Goal: Navigation & Orientation: Find specific page/section

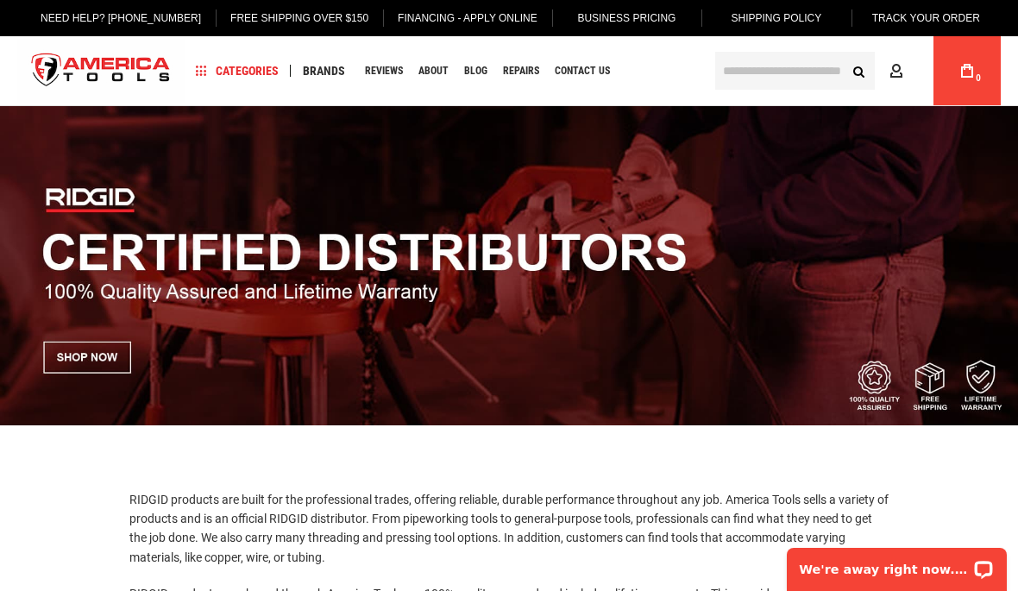
click at [93, 363] on img at bounding box center [509, 265] width 1018 height 319
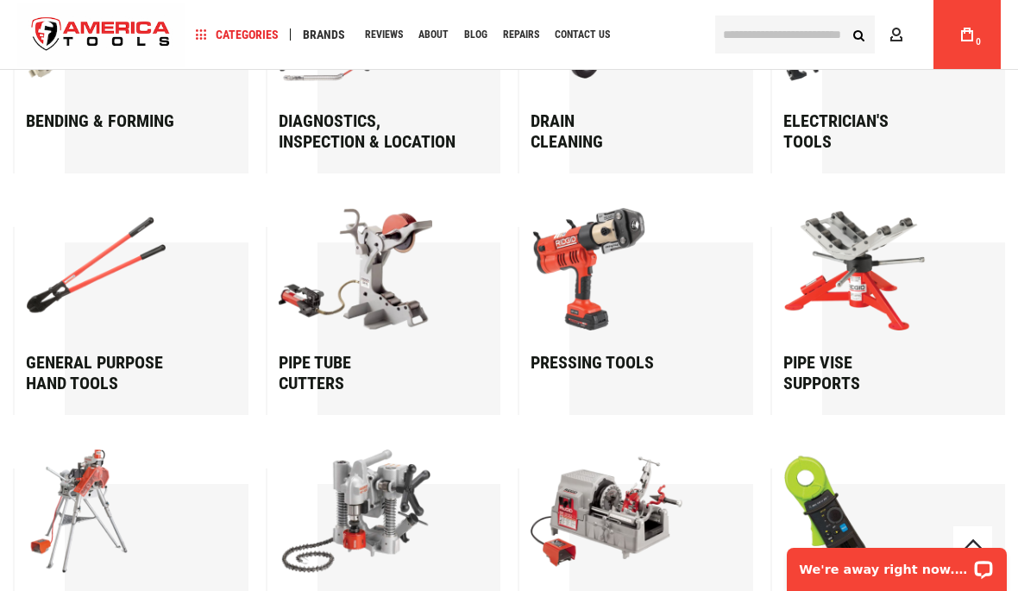
scroll to position [2155, 0]
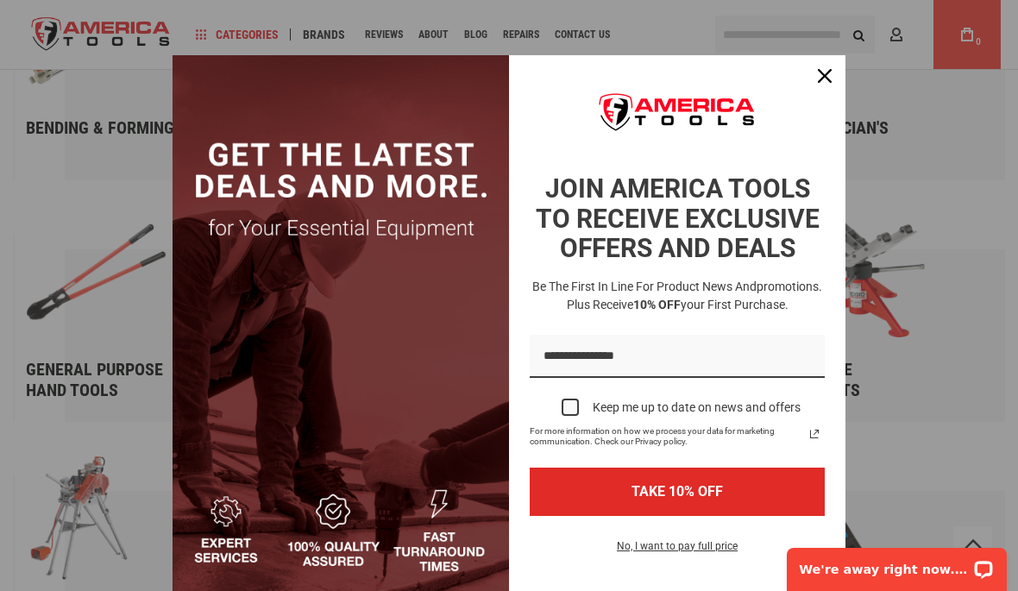
click at [823, 89] on div "Close" at bounding box center [825, 76] width 28 height 28
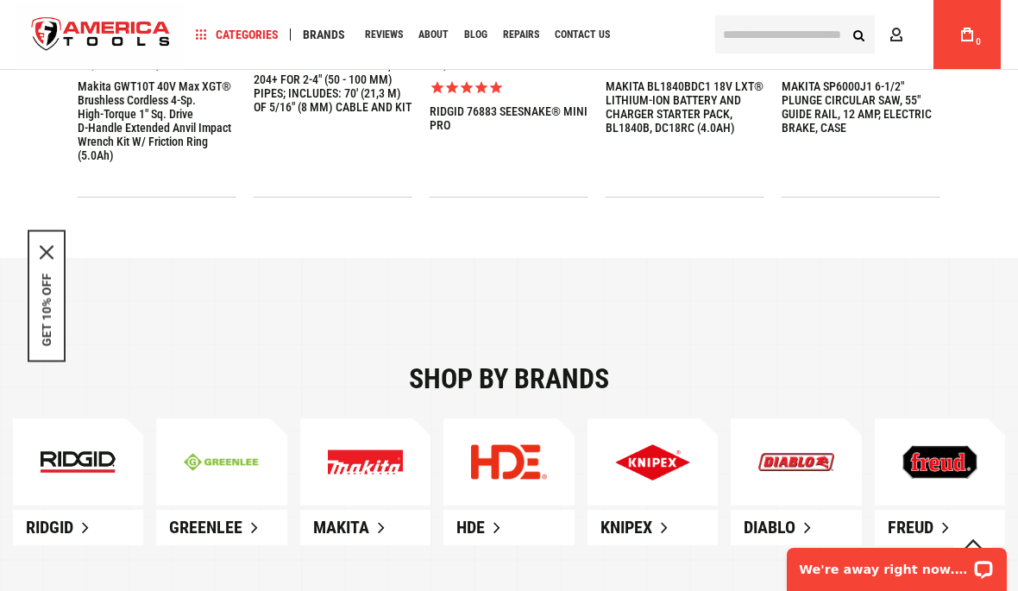
scroll to position [691, 0]
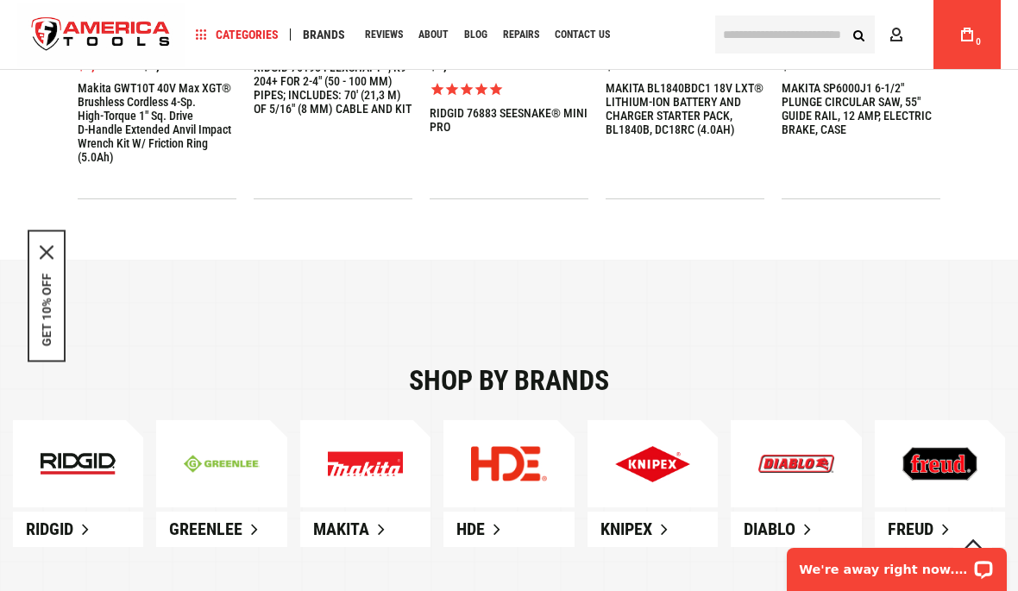
click at [94, 474] on img at bounding box center [78, 463] width 75 height 21
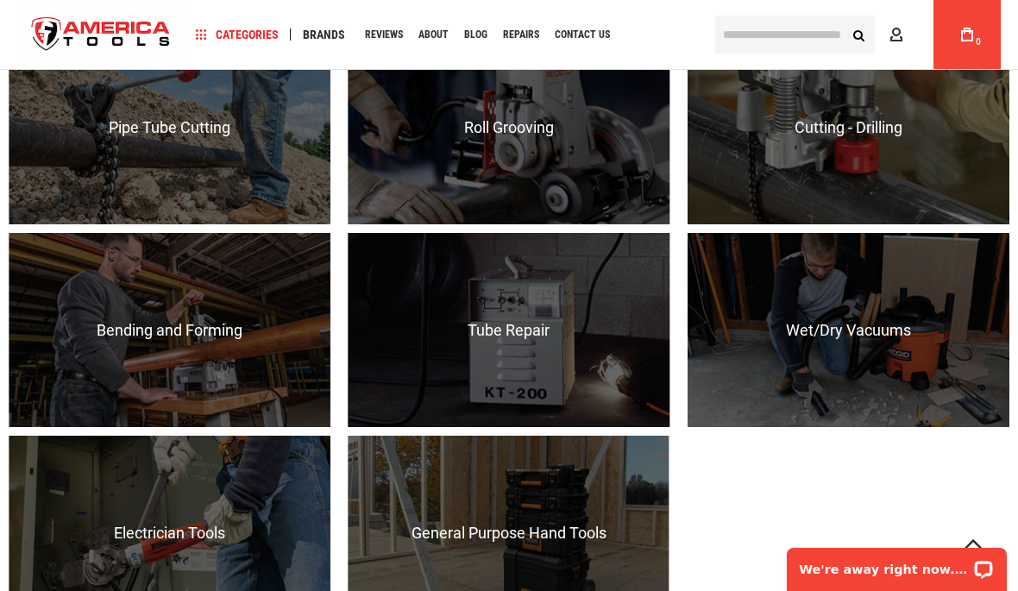
scroll to position [1633, 0]
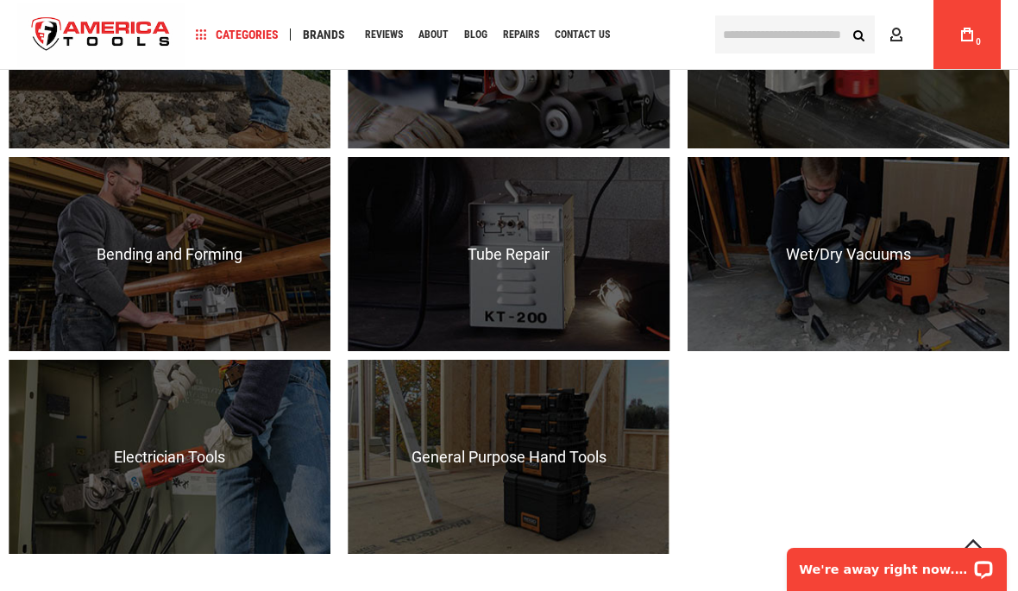
click at [930, 463] on p "RIDGID® wet/dry vacs, both small and large, deliver industry leading power, per…" at bounding box center [852, 435] width 328 height 194
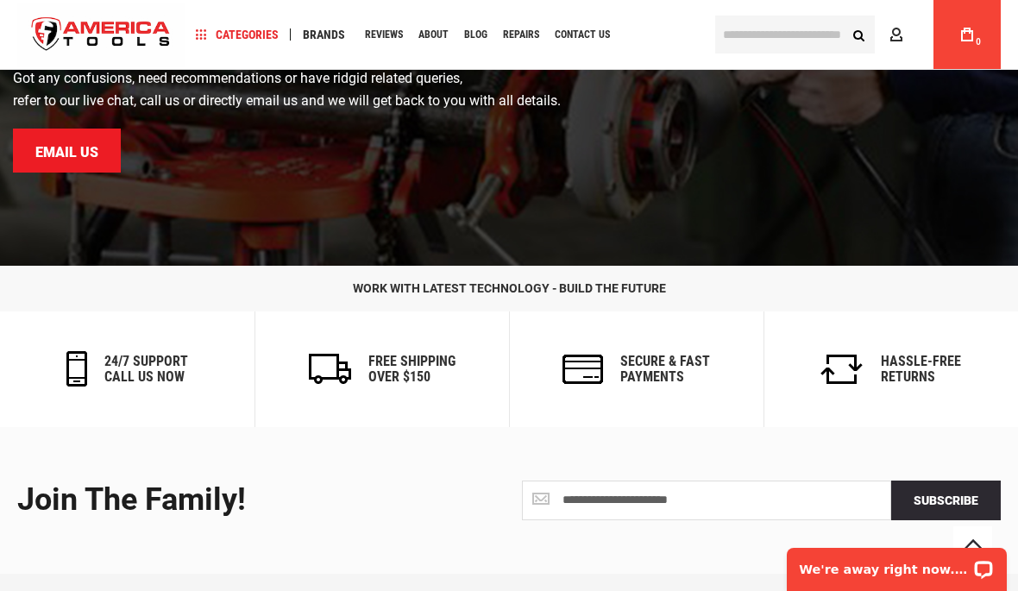
scroll to position [2587, 0]
